Goal: Book appointment/travel/reservation

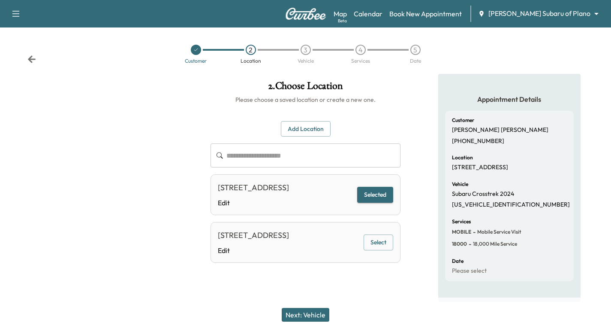
click at [29, 60] on icon at bounding box center [32, 58] width 8 height 7
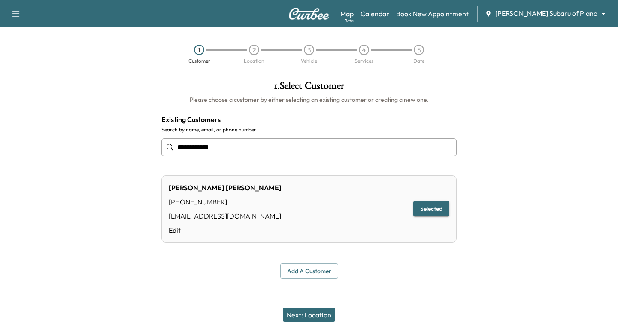
click at [389, 18] on link "Calendar" at bounding box center [374, 14] width 29 height 10
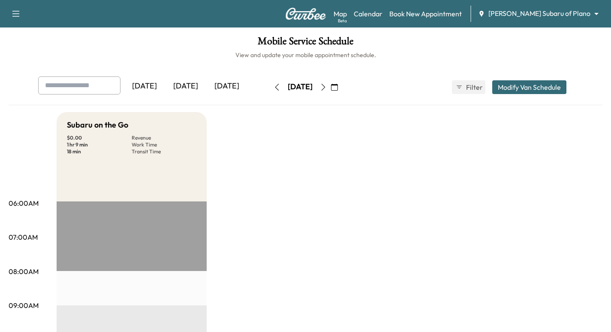
click at [77, 81] on input "text" at bounding box center [79, 85] width 82 height 18
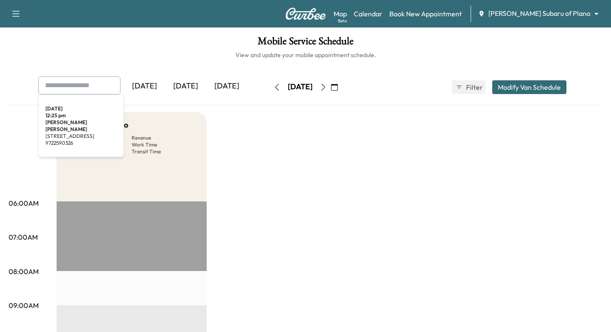
paste input "**********"
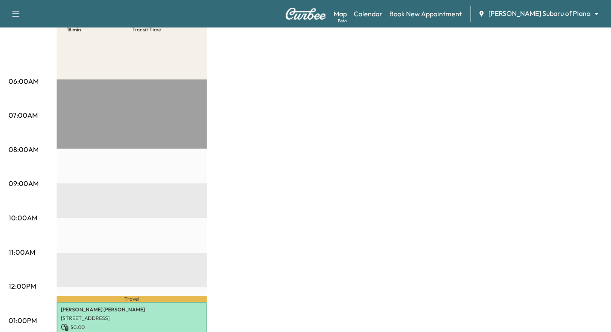
scroll to position [107, 0]
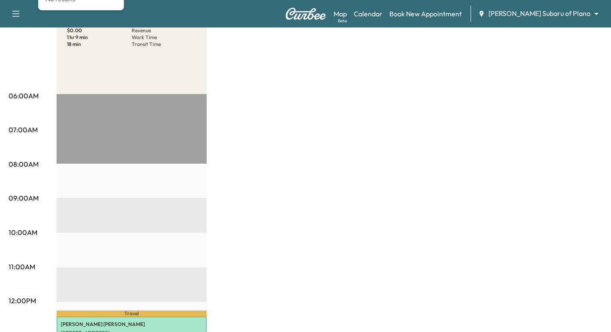
type input "**********"
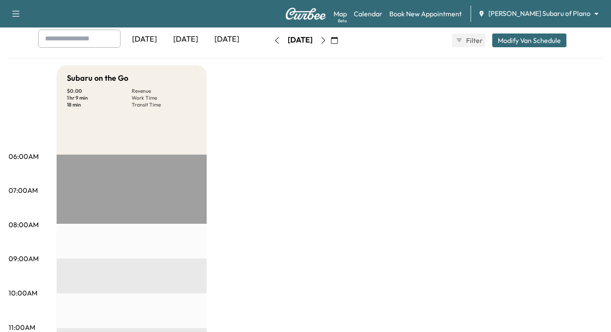
scroll to position [0, 0]
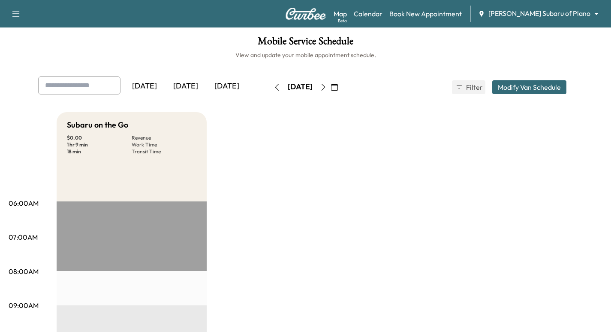
click at [338, 85] on icon "button" at bounding box center [334, 87] width 7 height 7
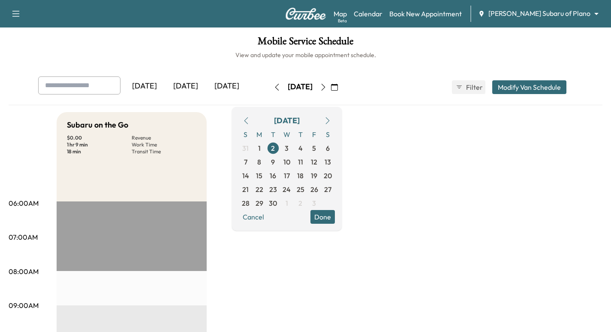
drag, startPoint x: 322, startPoint y: 148, endPoint x: 326, endPoint y: 154, distance: 7.5
click at [308, 148] on span "4" at bounding box center [301, 148] width 14 height 14
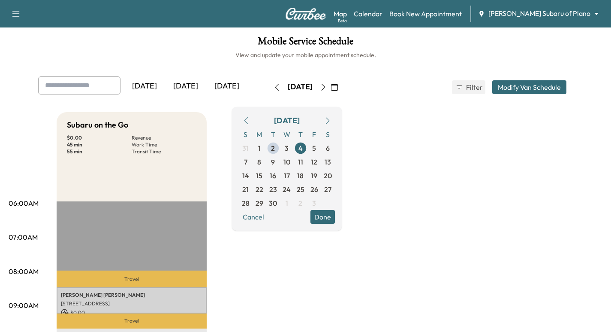
click at [205, 188] on div "Subaru on the Go $ 0.00 Revenue 45 min Work Time 55 min Transit Time" at bounding box center [132, 156] width 150 height 89
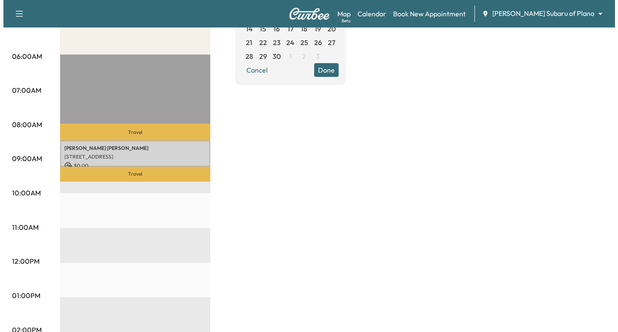
scroll to position [150, 0]
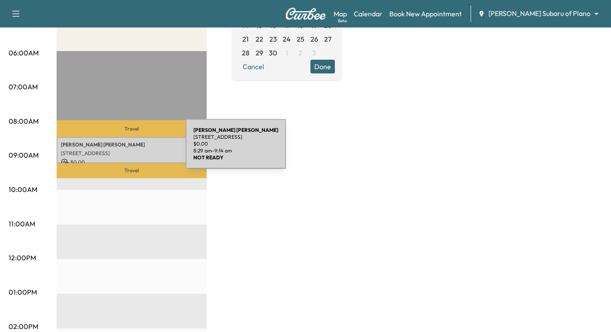
click at [124, 151] on p "[STREET_ADDRESS]" at bounding box center [132, 153] width 142 height 7
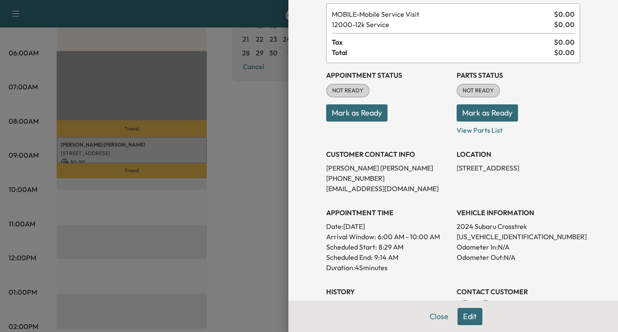
scroll to position [43, 0]
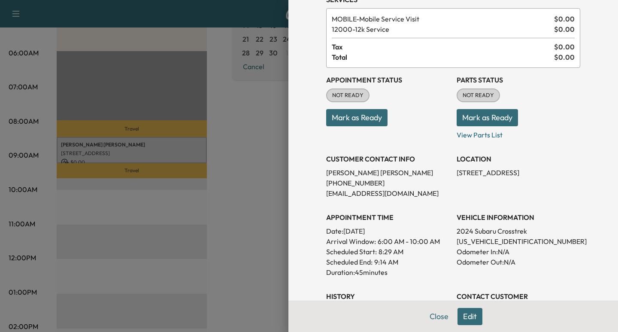
click at [466, 311] on button "Edit" at bounding box center [469, 316] width 25 height 17
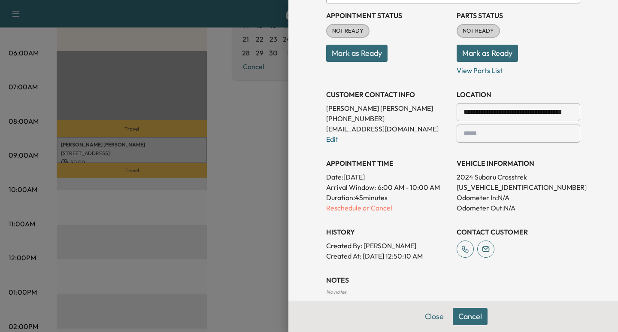
scroll to position [151, 0]
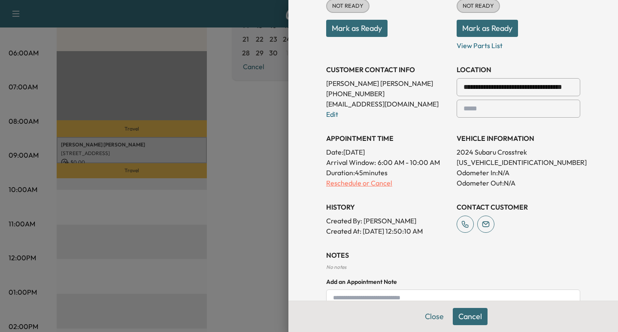
click at [372, 182] on p "Reschedule or Cancel" at bounding box center [388, 183] width 124 height 10
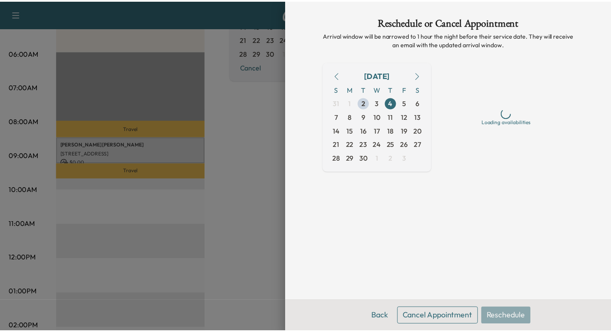
scroll to position [0, 0]
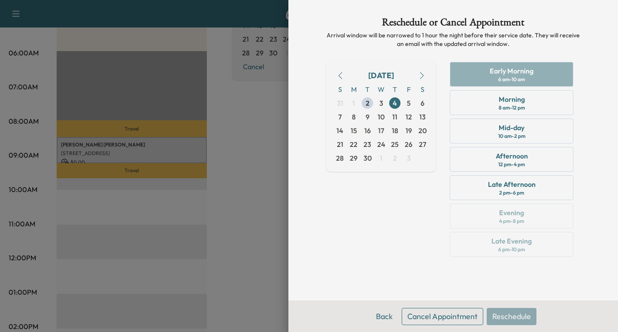
click at [420, 313] on button "Cancel Appointment" at bounding box center [443, 316] width 82 height 17
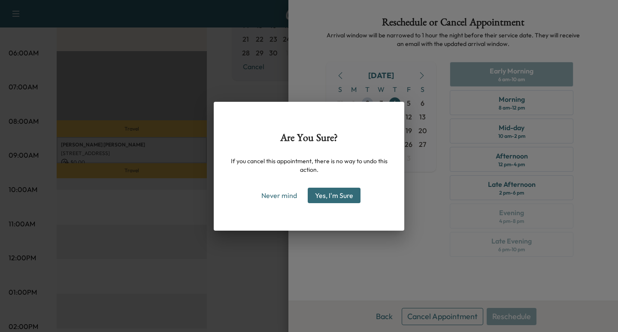
click at [330, 199] on button "Yes, I'm Sure" at bounding box center [334, 194] width 53 height 15
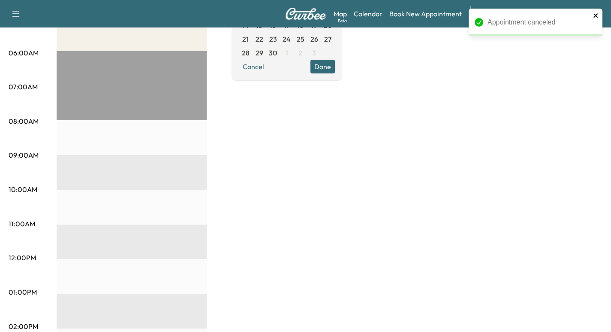
click at [595, 15] on icon "close" at bounding box center [596, 15] width 6 height 7
